Goal: Task Accomplishment & Management: Manage account settings

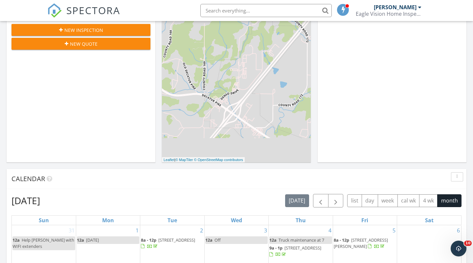
scroll to position [131, 0]
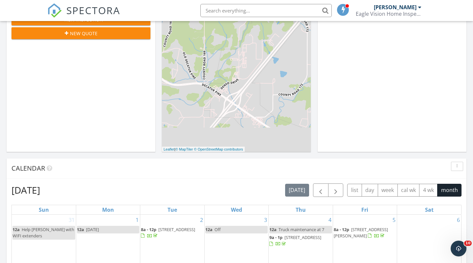
click at [157, 82] on div "[DATE] [PERSON_NAME] No results found New Inspection New Quote Map + − Leaflet …" at bounding box center [236, 254] width 473 height 598
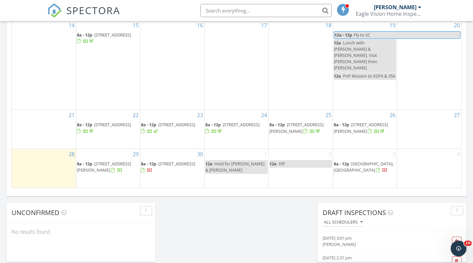
scroll to position [415, 0]
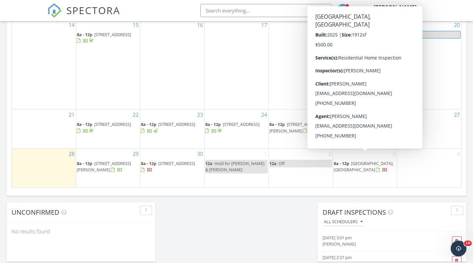
click at [355, 160] on span "[GEOGRAPHIC_DATA], [GEOGRAPHIC_DATA]" at bounding box center [364, 166] width 60 height 12
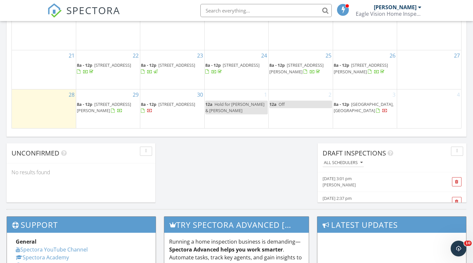
scroll to position [501, 0]
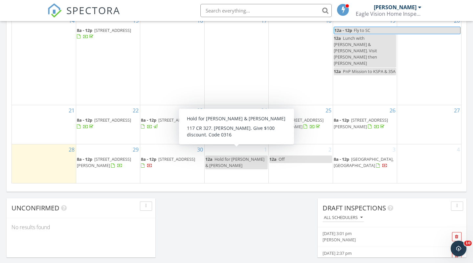
scroll to position [422, 0]
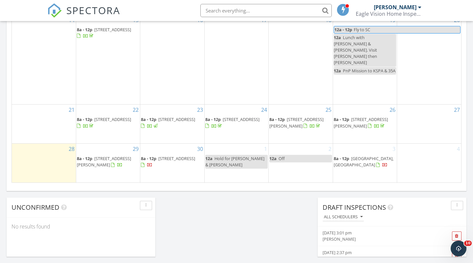
scroll to position [421, 0]
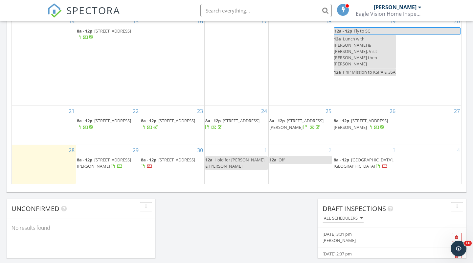
scroll to position [420, 0]
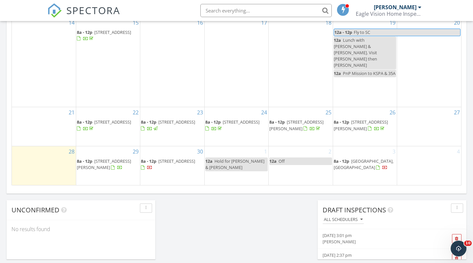
scroll to position [418, 0]
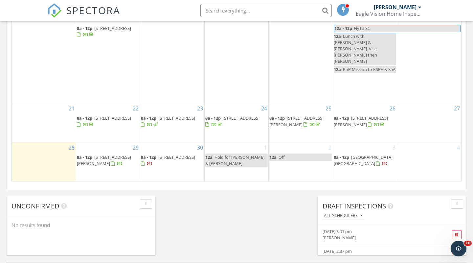
scroll to position [421, 0]
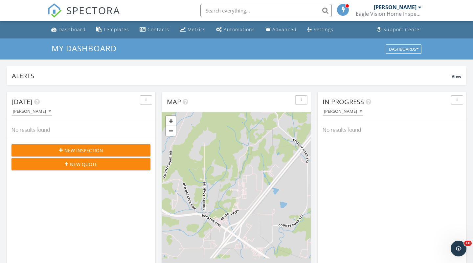
scroll to position [0, 0]
